Goal: Task Accomplishment & Management: Manage account settings

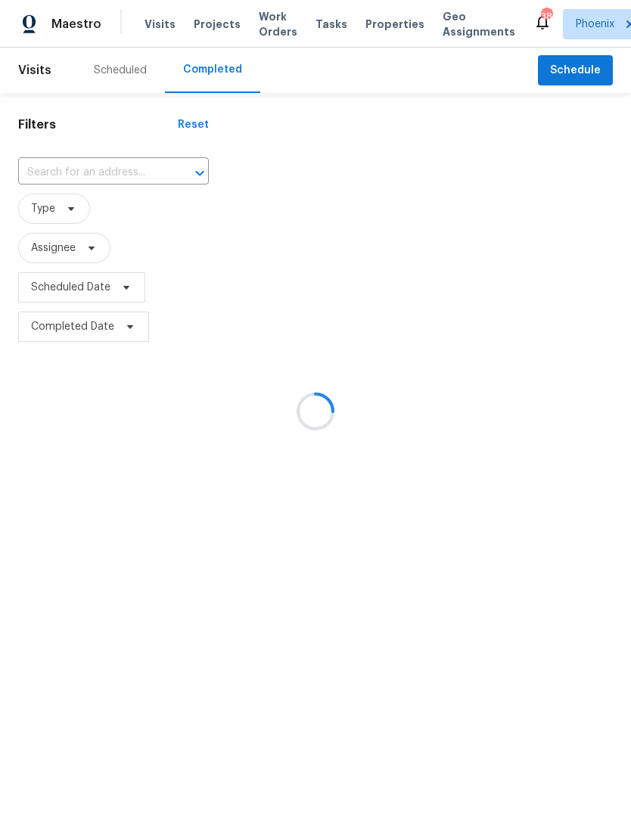
click at [73, 195] on div at bounding box center [315, 411] width 631 height 822
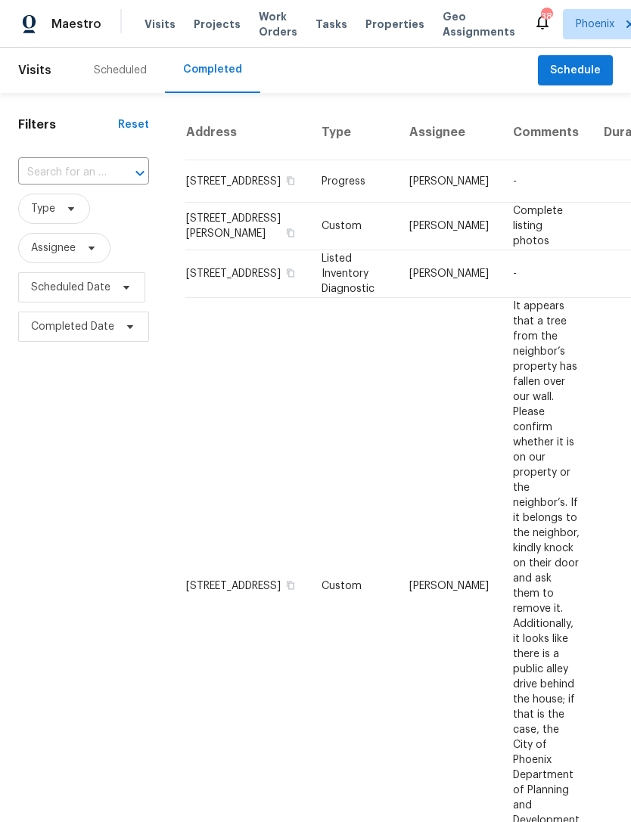
click at [57, 185] on input "text" at bounding box center [62, 172] width 89 height 23
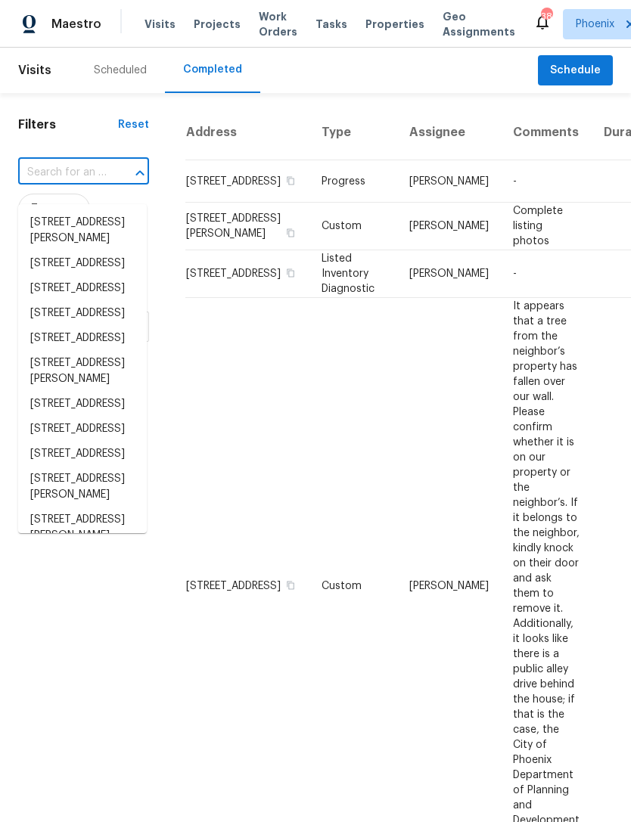
click at [55, 185] on input "text" at bounding box center [62, 172] width 89 height 23
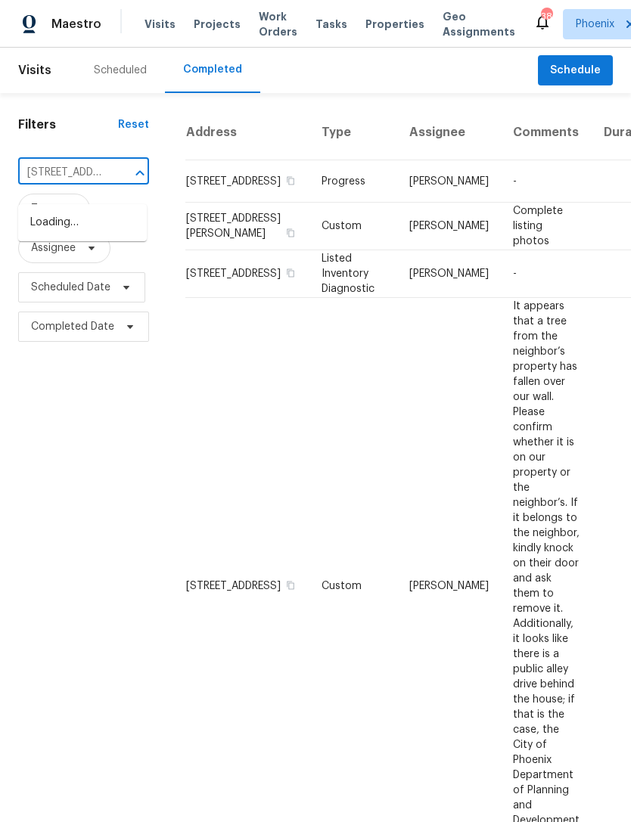
type input "[STREET_ADDRESS]"
click at [73, 232] on li "[STREET_ADDRESS]" at bounding box center [82, 222] width 129 height 25
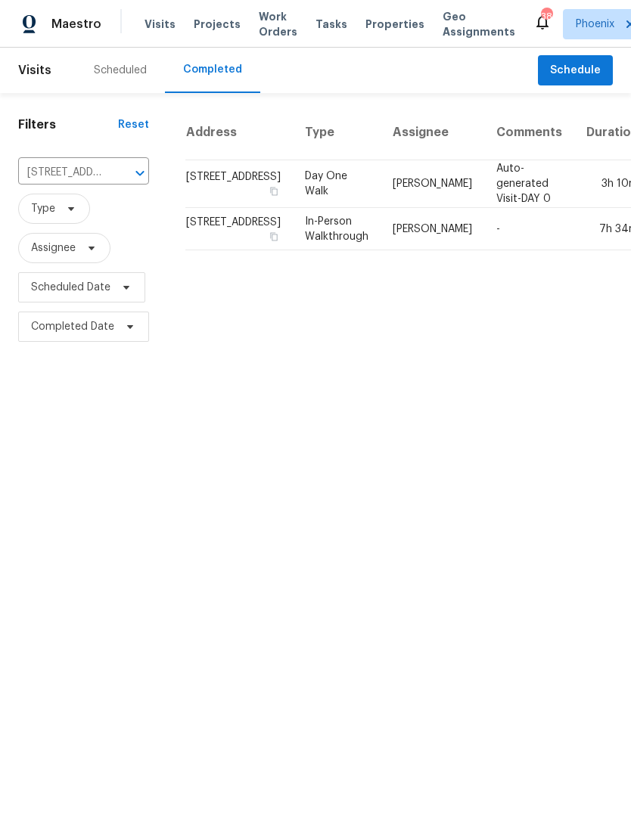
click at [122, 178] on icon "Clear" at bounding box center [120, 173] width 9 height 9
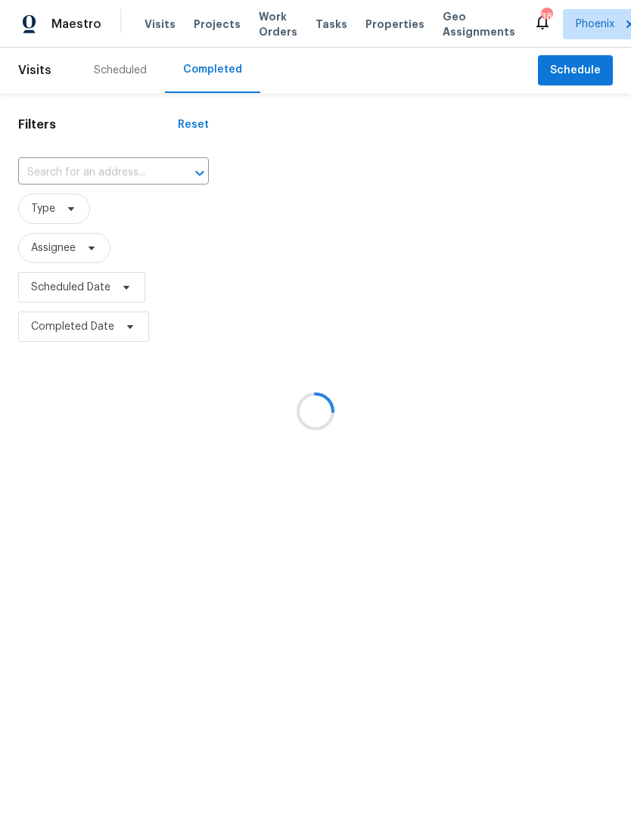
click at [71, 191] on div at bounding box center [315, 411] width 631 height 822
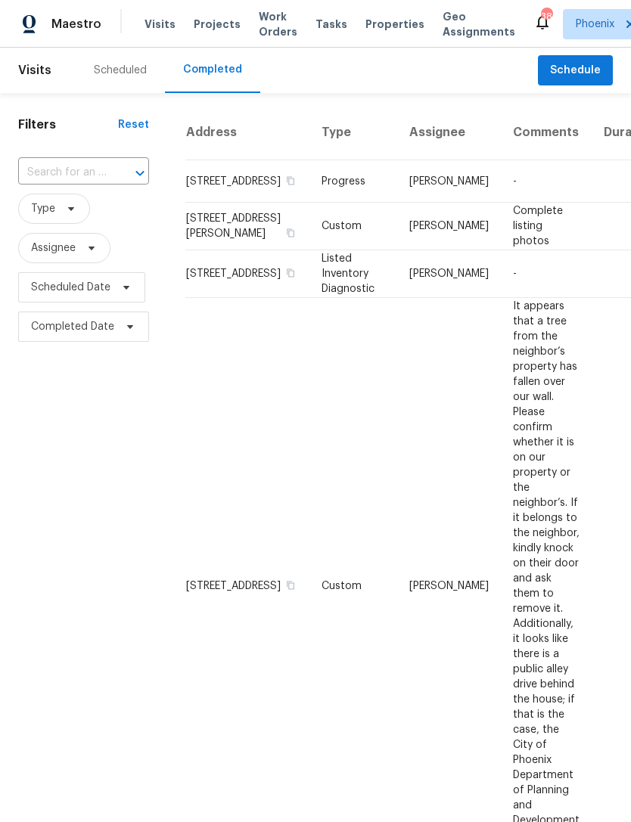
click at [61, 185] on input "text" at bounding box center [62, 172] width 89 height 23
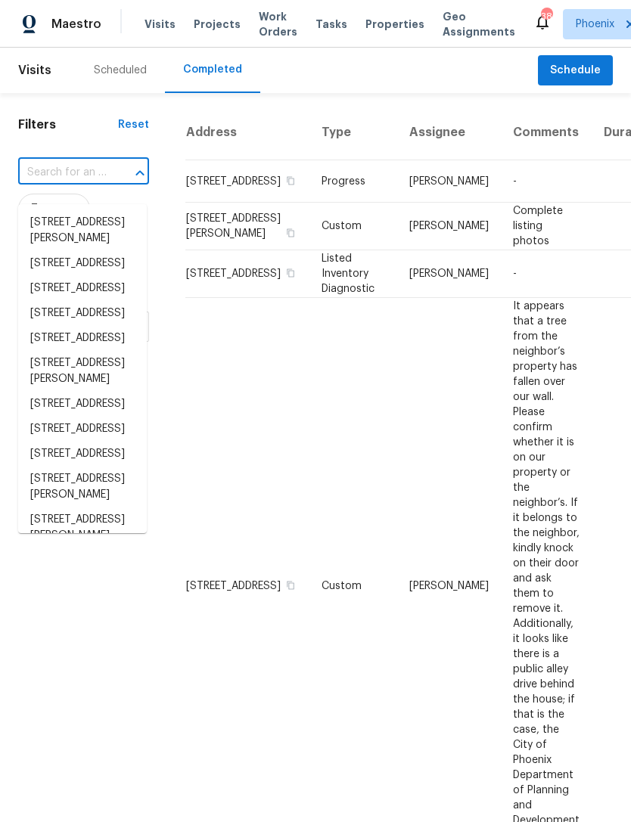
click at [52, 185] on input "text" at bounding box center [62, 172] width 89 height 23
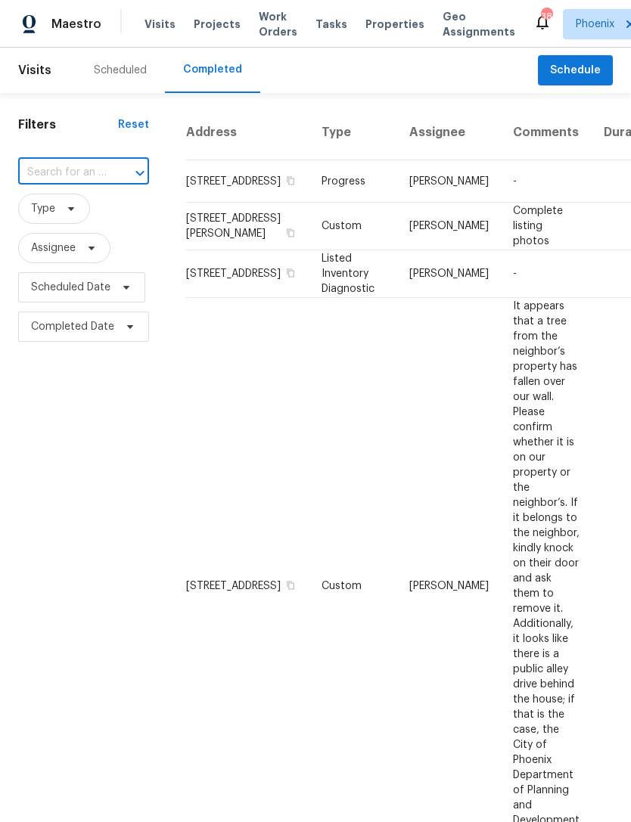
paste input "[STREET_ADDRESS]"
type input "[STREET_ADDRESS]"
click at [73, 226] on li "[STREET_ADDRESS]" at bounding box center [82, 222] width 129 height 25
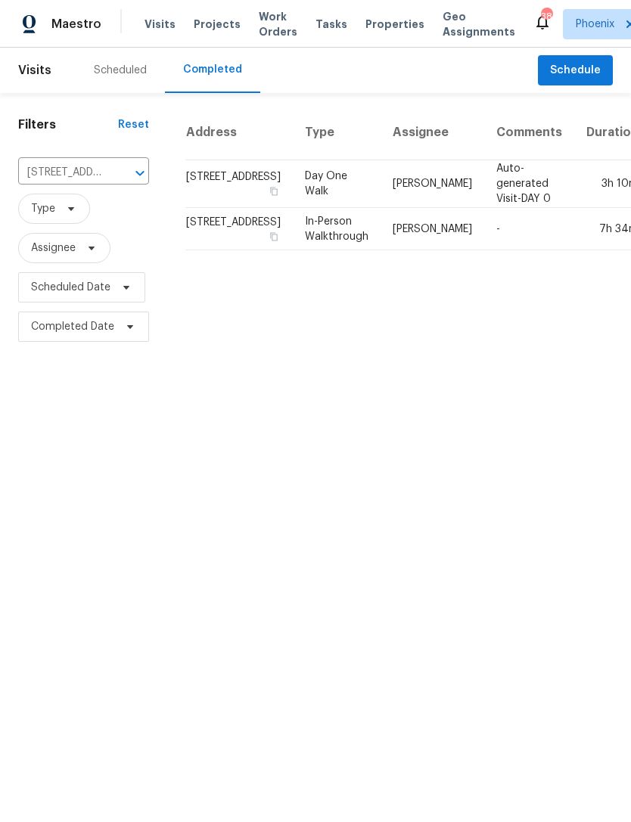
click at [116, 78] on div "Scheduled" at bounding box center [120, 70] width 53 height 15
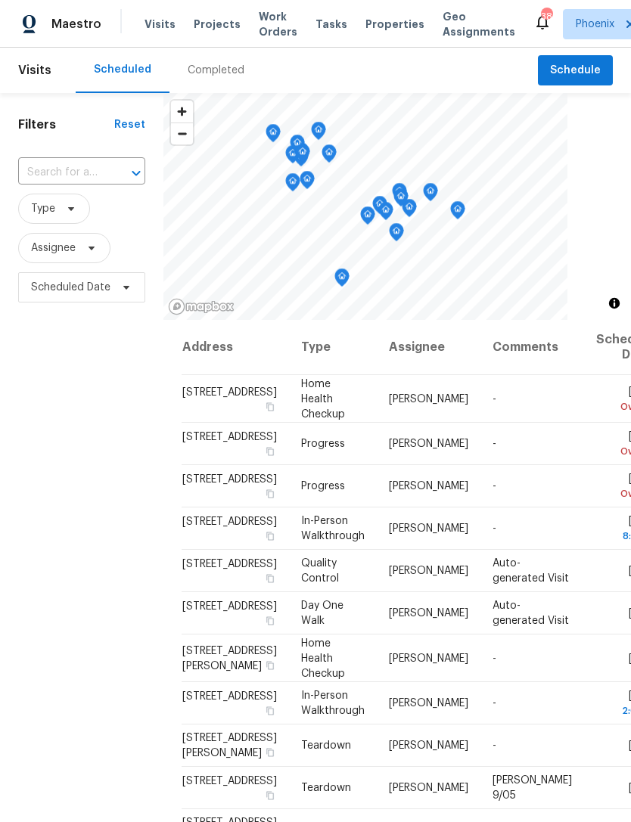
click at [50, 185] on input "text" at bounding box center [60, 172] width 85 height 23
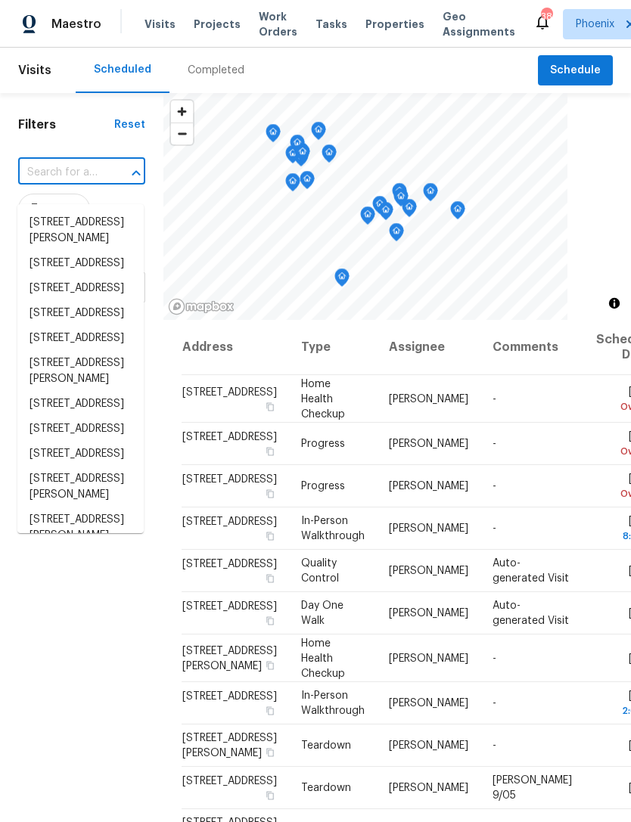
click at [56, 185] on input "text" at bounding box center [60, 172] width 85 height 23
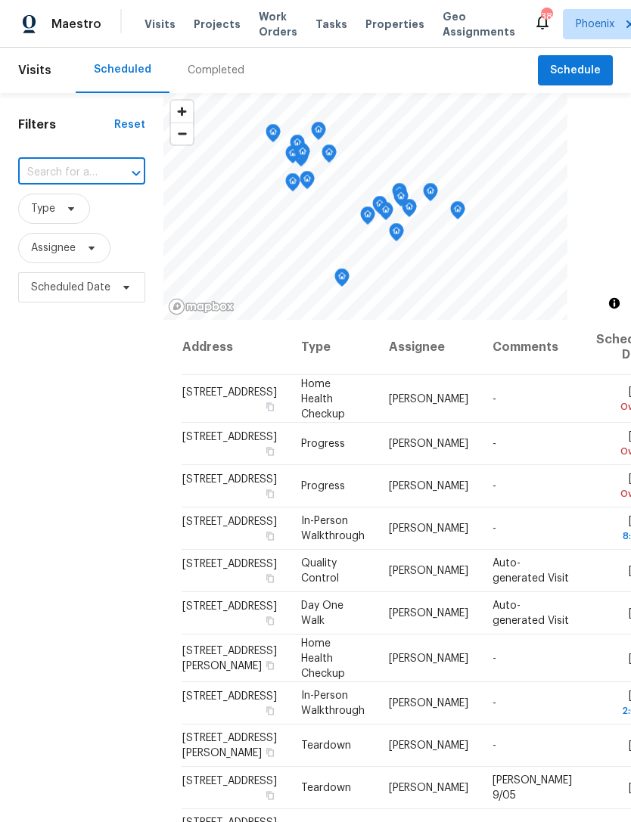
paste input "[STREET_ADDRESS]"
type input "[STREET_ADDRESS]"
click at [66, 235] on li "[STREET_ADDRESS]" at bounding box center [80, 222] width 126 height 25
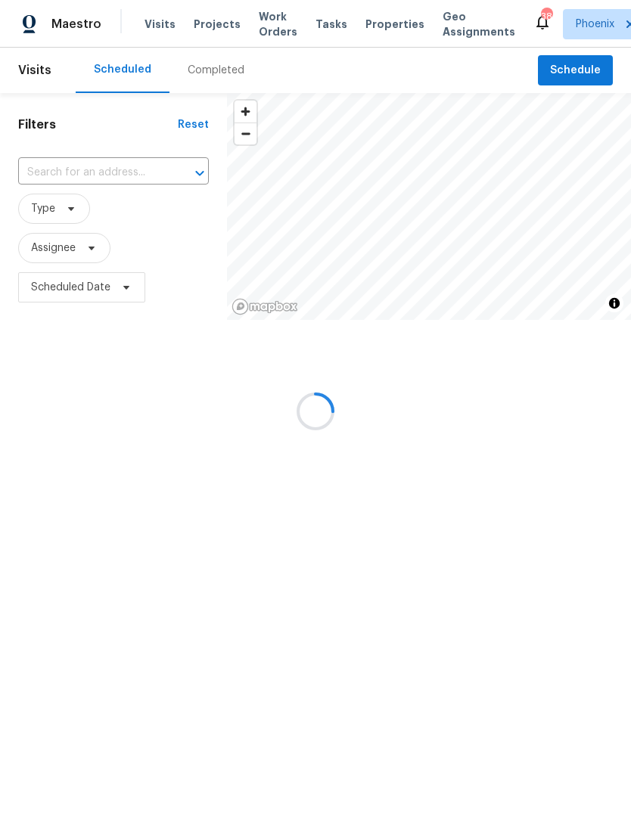
type input "[STREET_ADDRESS]"
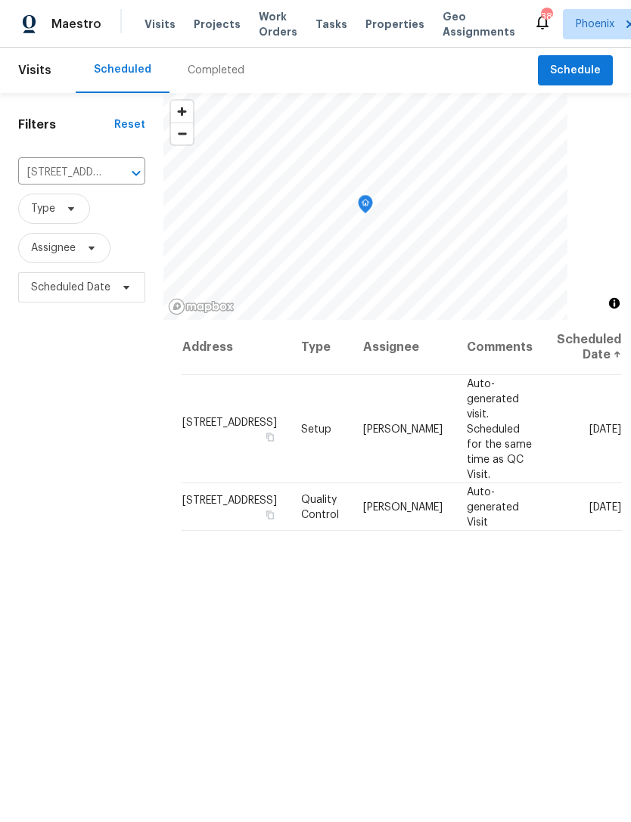
click at [0, 0] on icon at bounding box center [0, 0] width 0 height 0
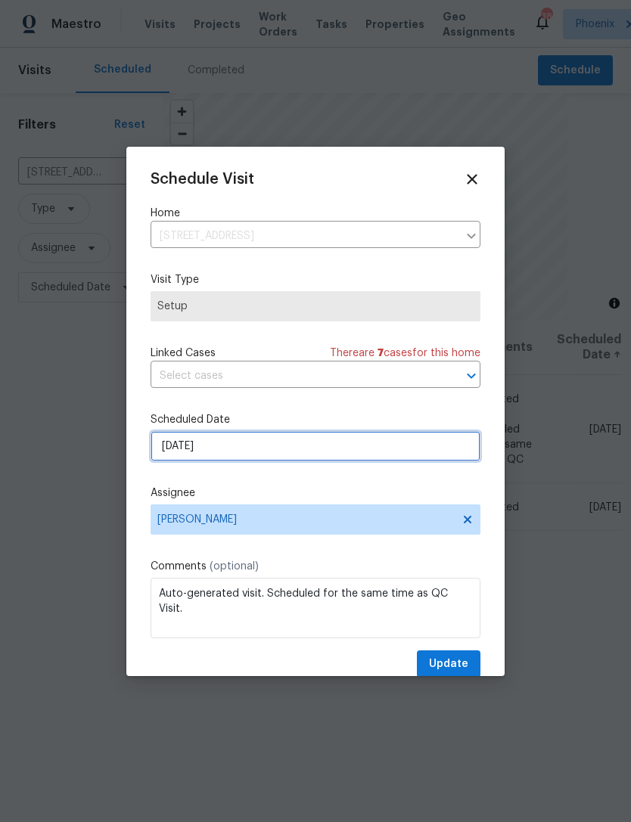
click at [312, 462] on input "[DATE]" at bounding box center [316, 446] width 330 height 30
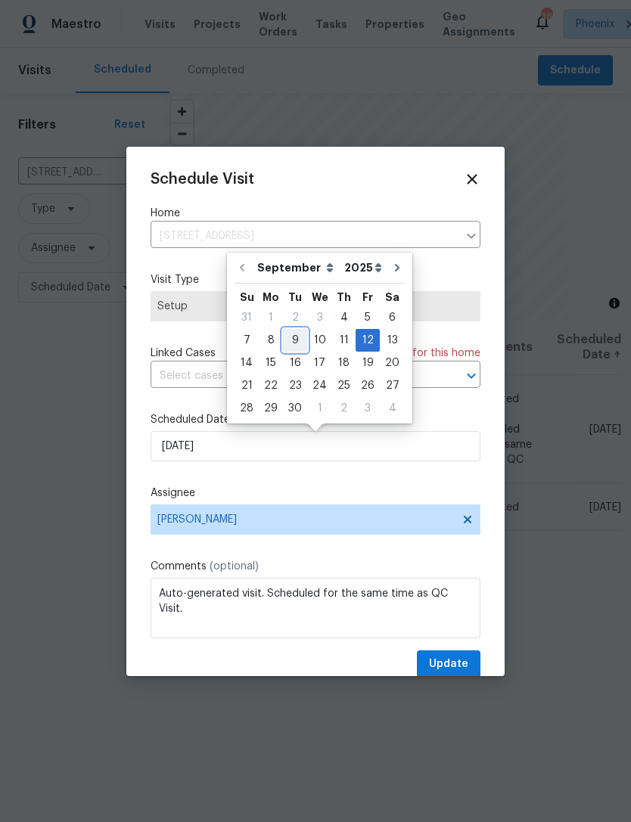
click at [294, 340] on div "9" at bounding box center [295, 340] width 24 height 21
type input "[DATE]"
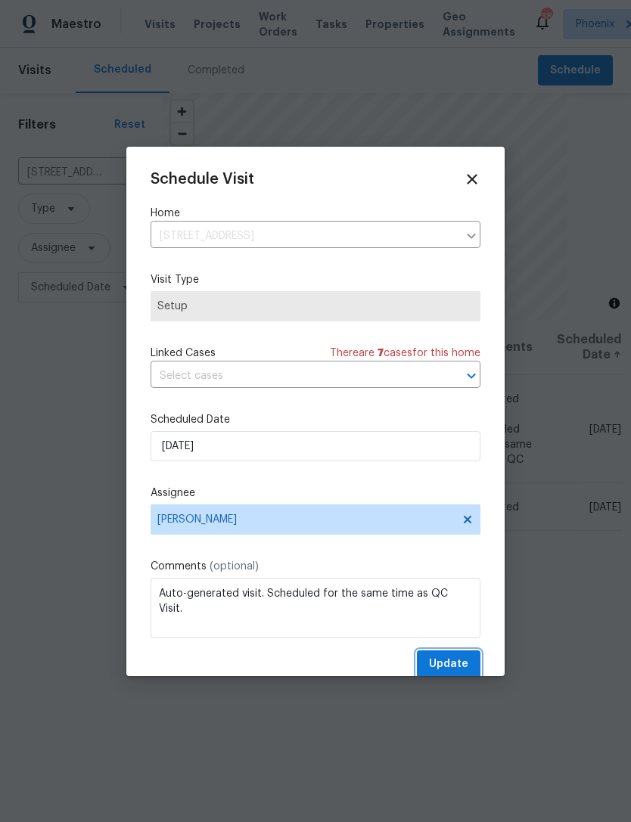
click at [449, 664] on span "Update" at bounding box center [448, 664] width 39 height 19
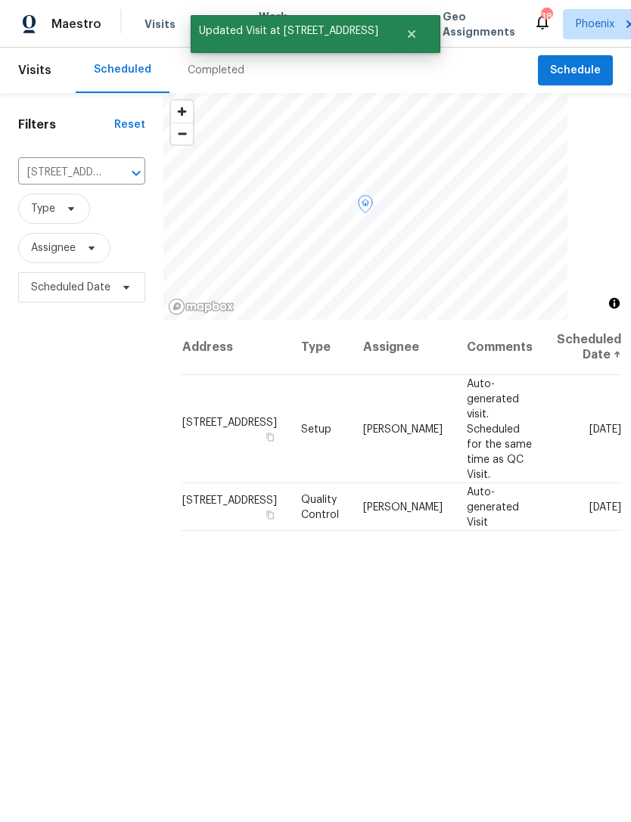
click at [0, 0] on icon at bounding box center [0, 0] width 0 height 0
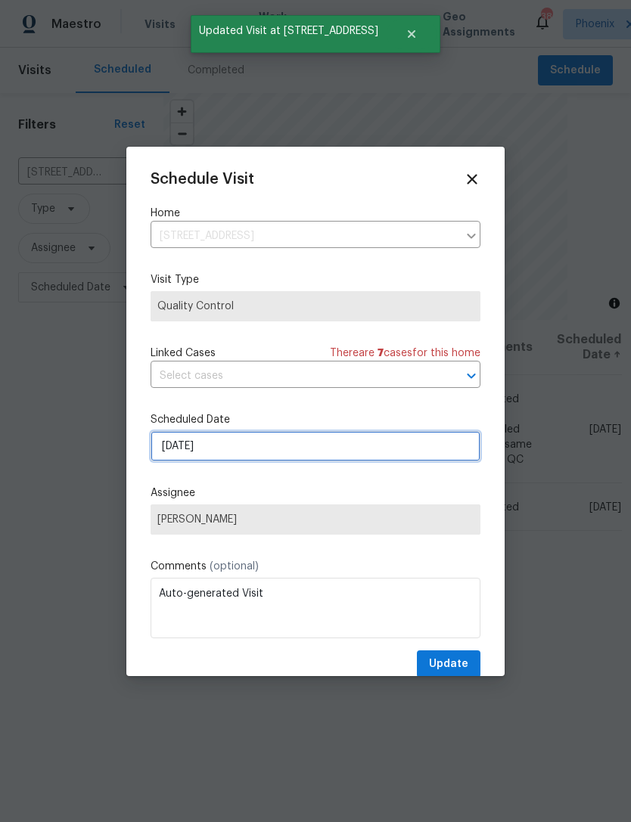
click at [251, 454] on input "[DATE]" at bounding box center [316, 446] width 330 height 30
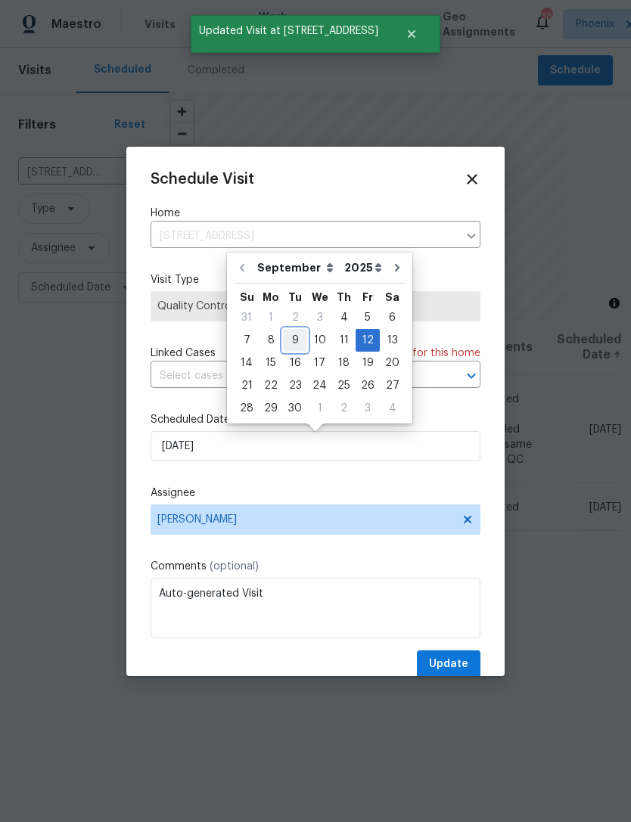
click at [285, 335] on div "9" at bounding box center [295, 340] width 24 height 21
type input "[DATE]"
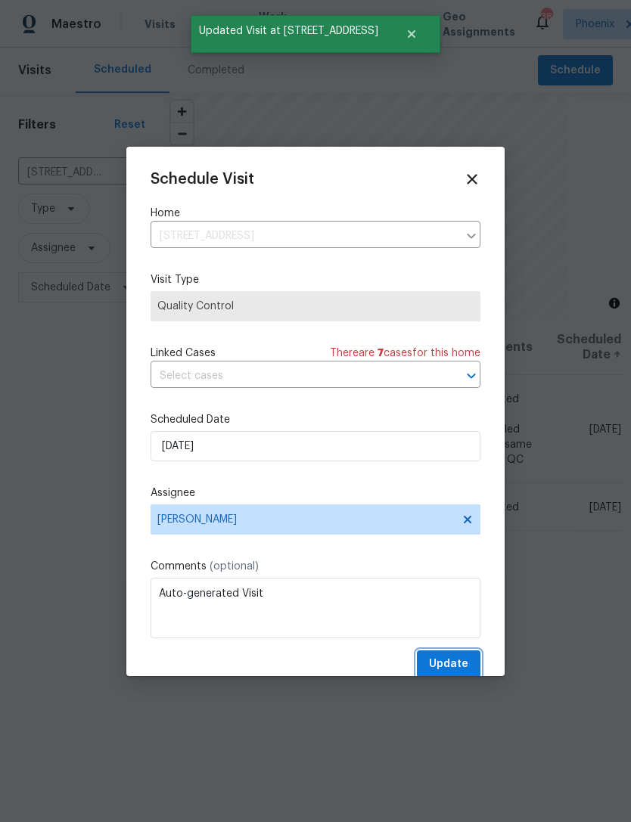
click at [461, 663] on span "Update" at bounding box center [448, 664] width 39 height 19
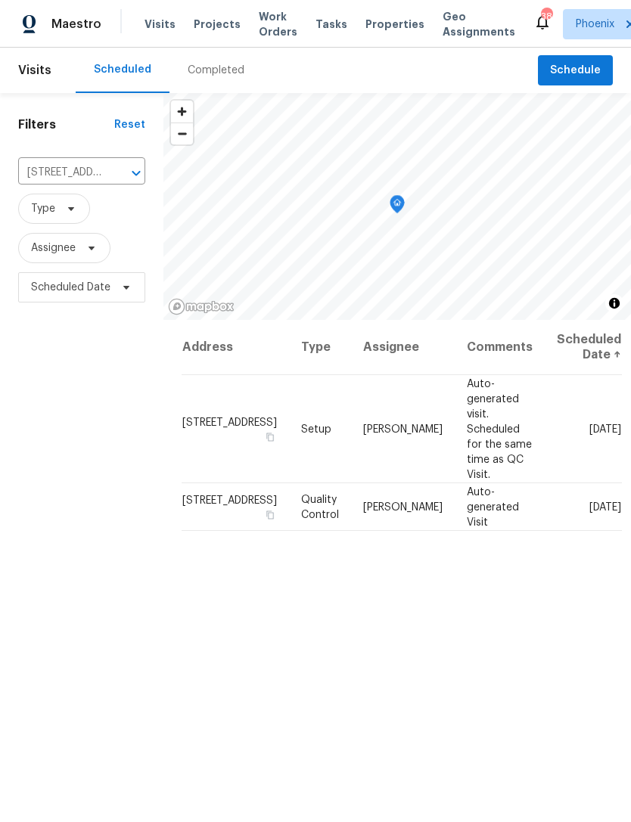
click at [120, 181] on icon "Clear" at bounding box center [116, 173] width 15 height 15
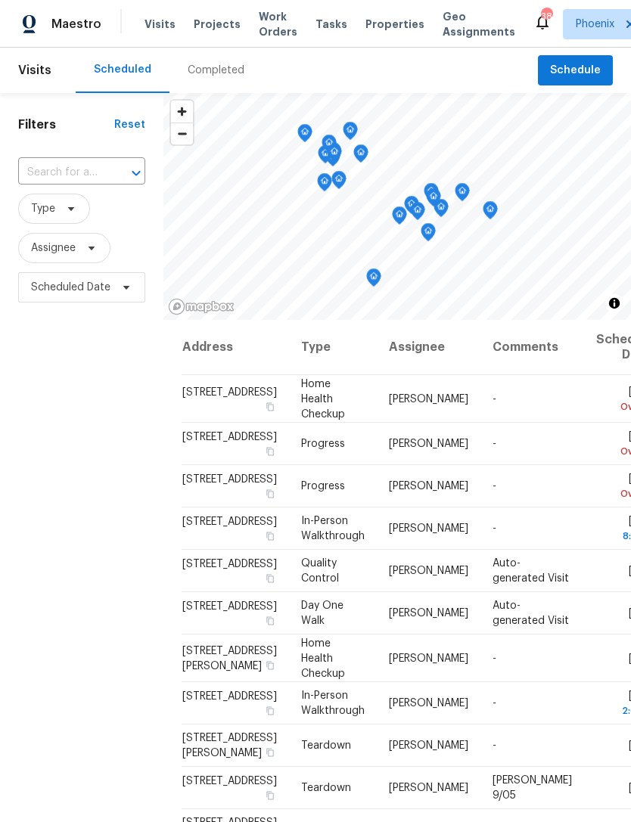
click at [69, 183] on input "text" at bounding box center [60, 172] width 85 height 23
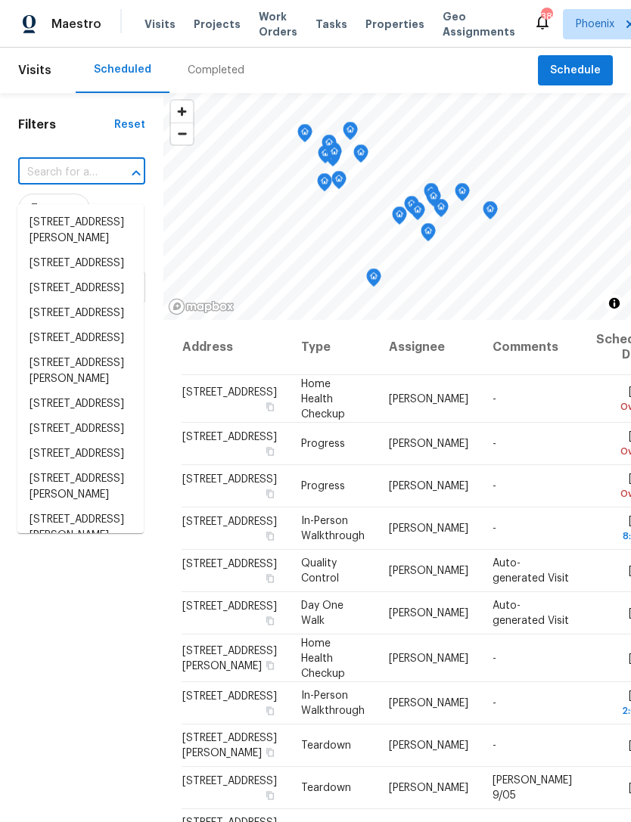
click at [55, 185] on input "text" at bounding box center [60, 172] width 85 height 23
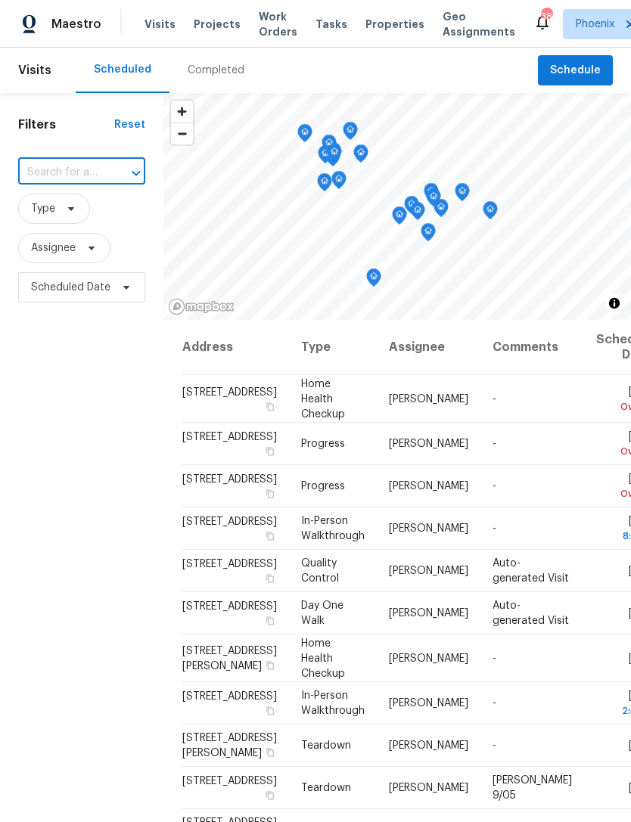
paste input "[STREET_ADDRESS]"
type input "[STREET_ADDRESS]"
click at [63, 224] on li "[STREET_ADDRESS]" at bounding box center [80, 222] width 126 height 25
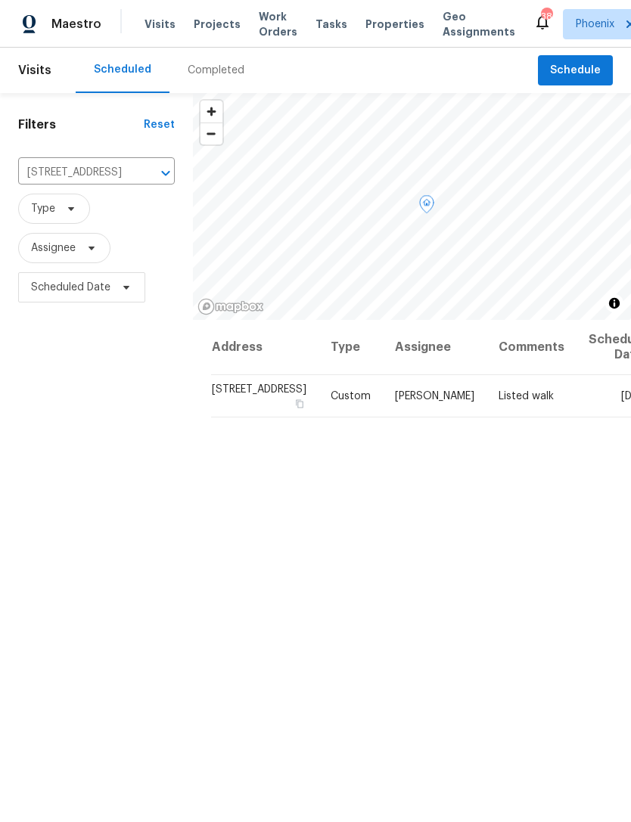
click at [0, 0] on icon at bounding box center [0, 0] width 0 height 0
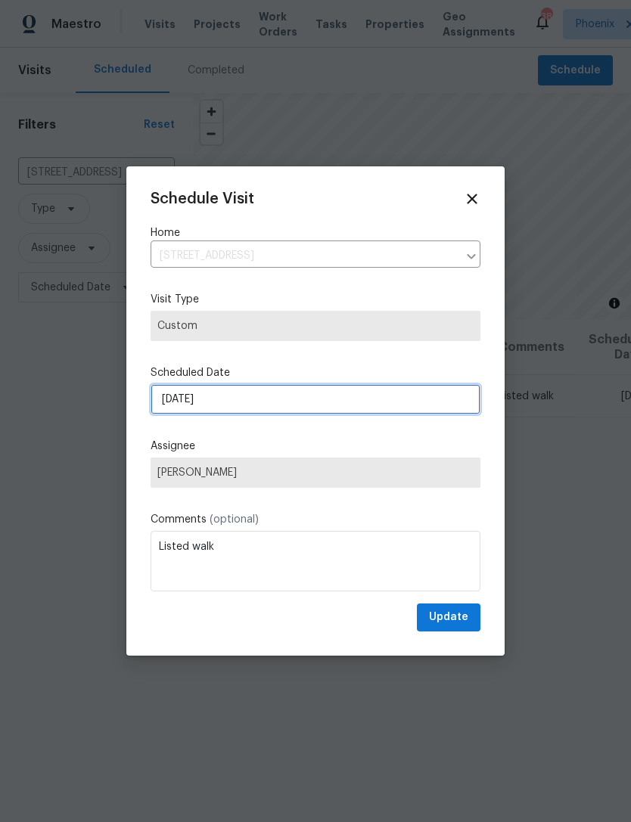
click at [280, 406] on input "[DATE]" at bounding box center [316, 399] width 330 height 30
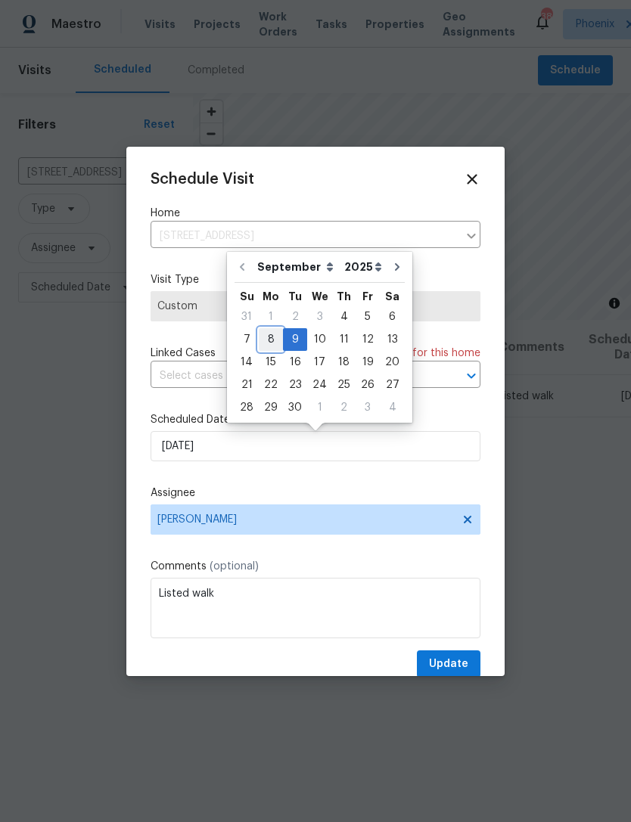
click at [264, 340] on div "8" at bounding box center [271, 339] width 24 height 21
type input "[DATE]"
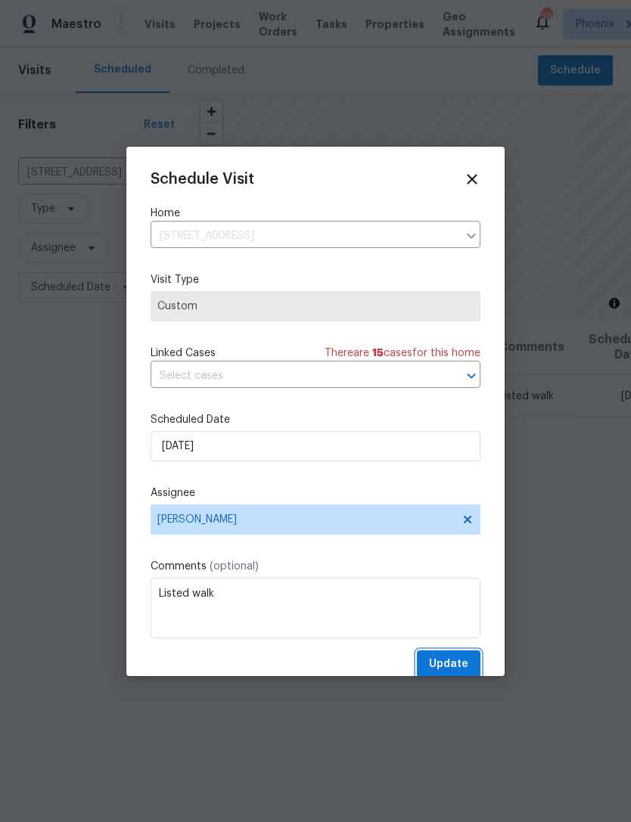
click at [457, 660] on span "Update" at bounding box center [448, 664] width 39 height 19
